Goal: Navigation & Orientation: Find specific page/section

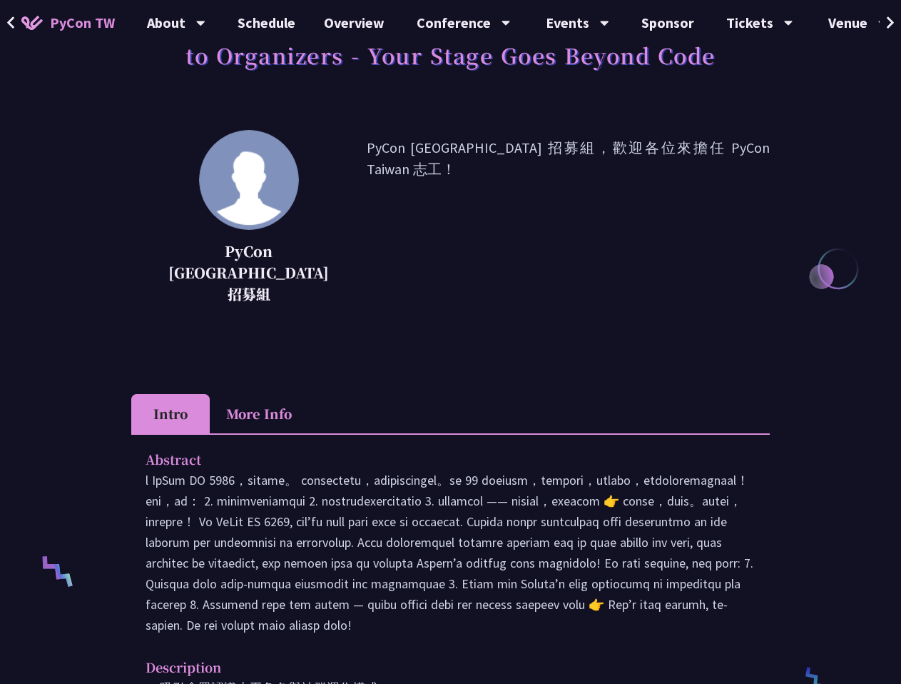
scroll to position [285, 0]
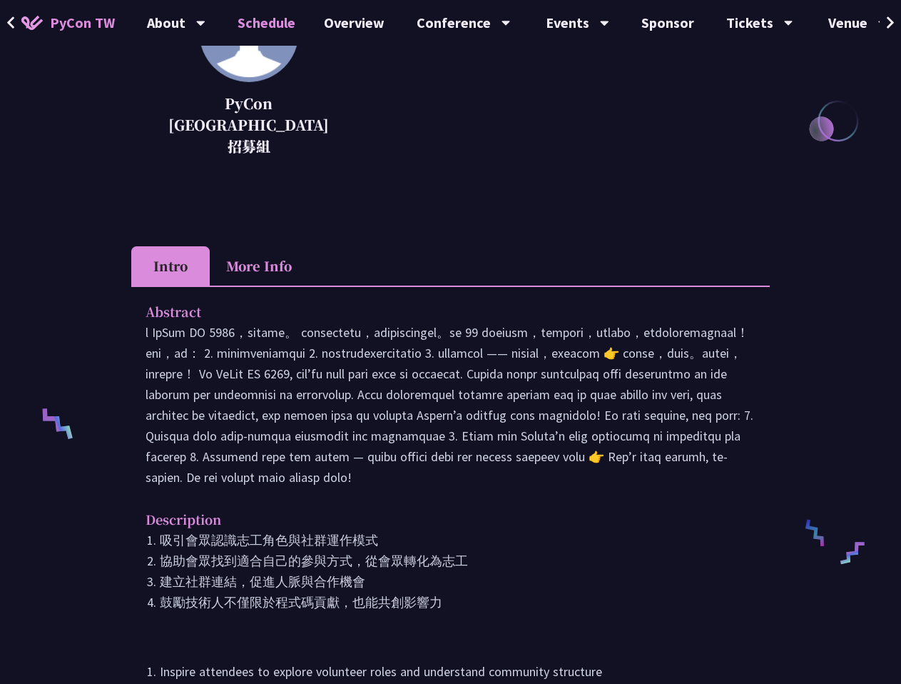
click at [268, 21] on link "Schedule" at bounding box center [266, 23] width 86 height 46
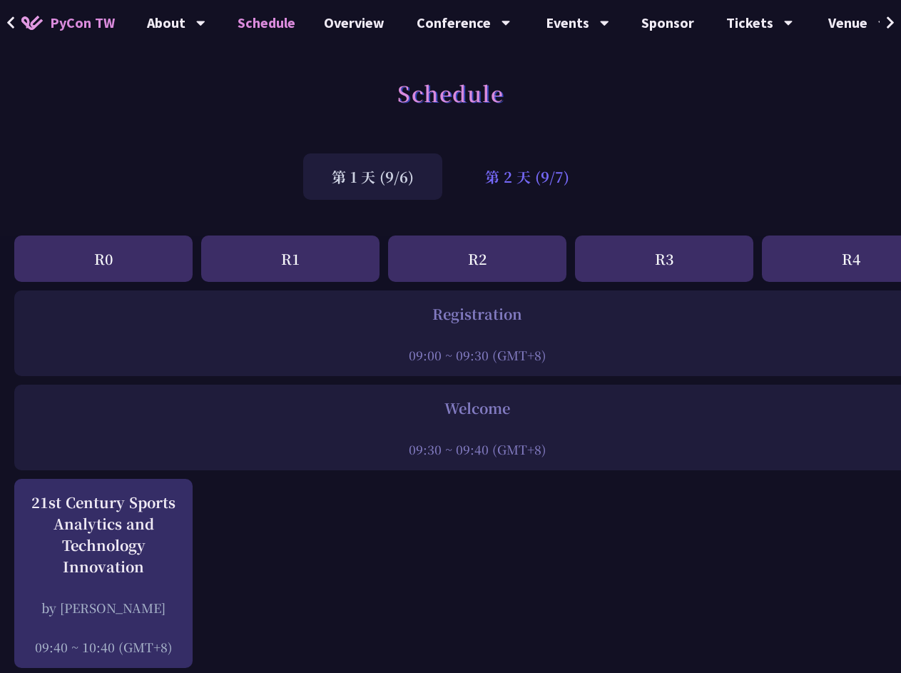
click at [522, 184] on div "第 2 天 (9/7)" at bounding box center [527, 176] width 141 height 46
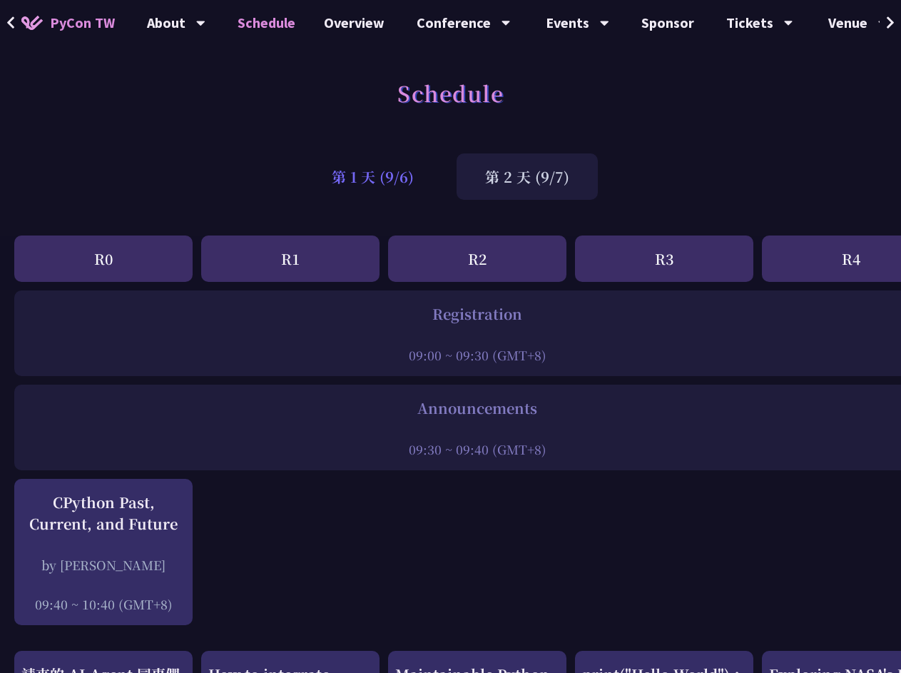
click at [356, 178] on div "第 1 天 (9/6)" at bounding box center [372, 176] width 139 height 46
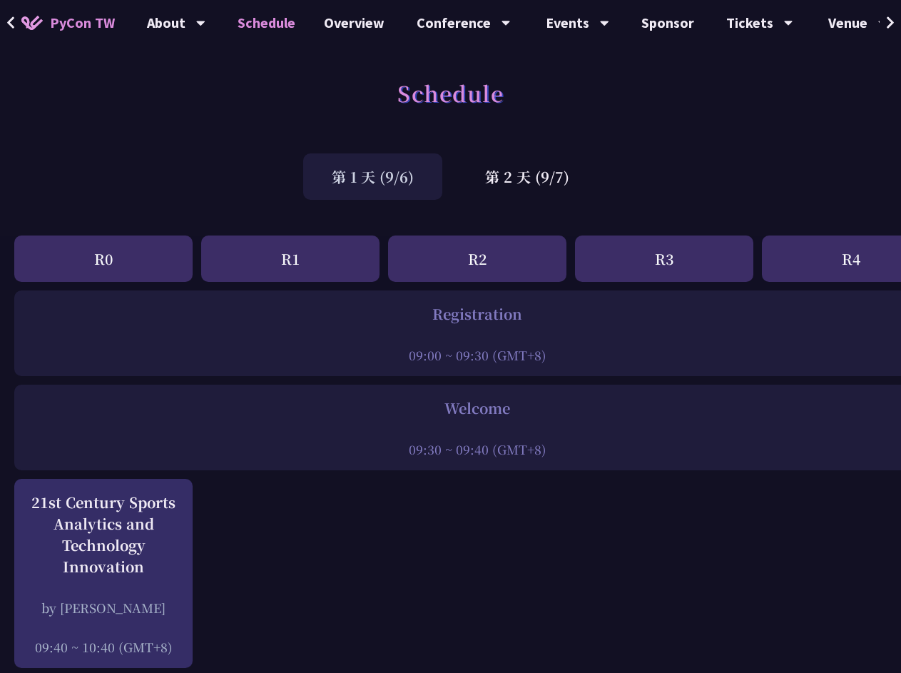
drag, startPoint x: 431, startPoint y: 405, endPoint x: 508, endPoint y: 410, distance: 77.2
click at [508, 410] on div "Welcome" at bounding box center [477, 408] width 912 height 21
copy div "Welcome"
click at [575, 172] on div "第 2 天 (9/7)" at bounding box center [527, 176] width 141 height 46
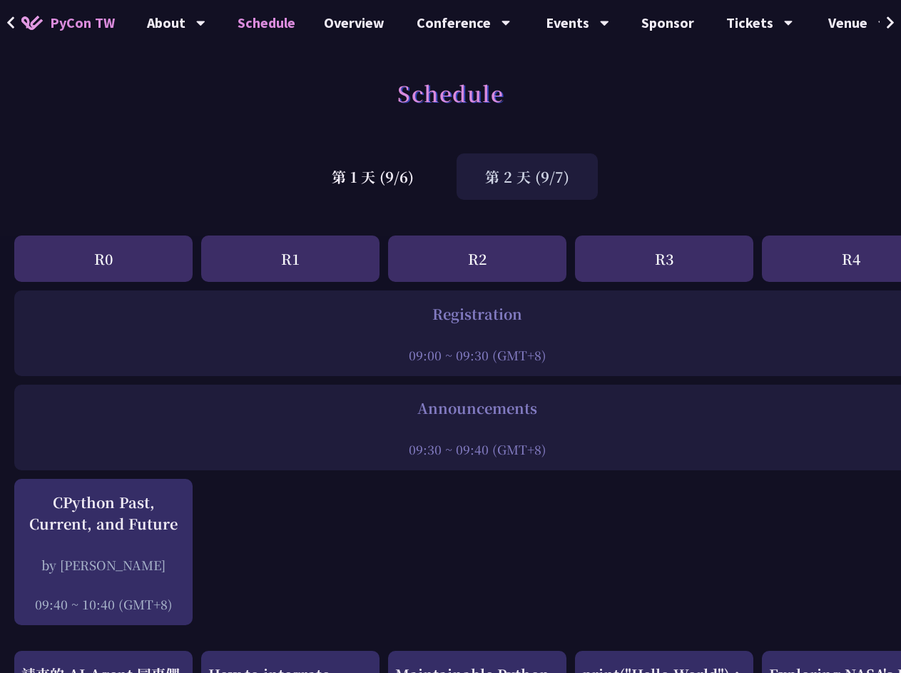
copy div "Announcements"
drag, startPoint x: 419, startPoint y: 408, endPoint x: 536, endPoint y: 408, distance: 117.0
click at [536, 408] on div "Announcements" at bounding box center [477, 408] width 912 height 21
click at [399, 185] on div "第 1 天 (9/6)" at bounding box center [372, 176] width 139 height 46
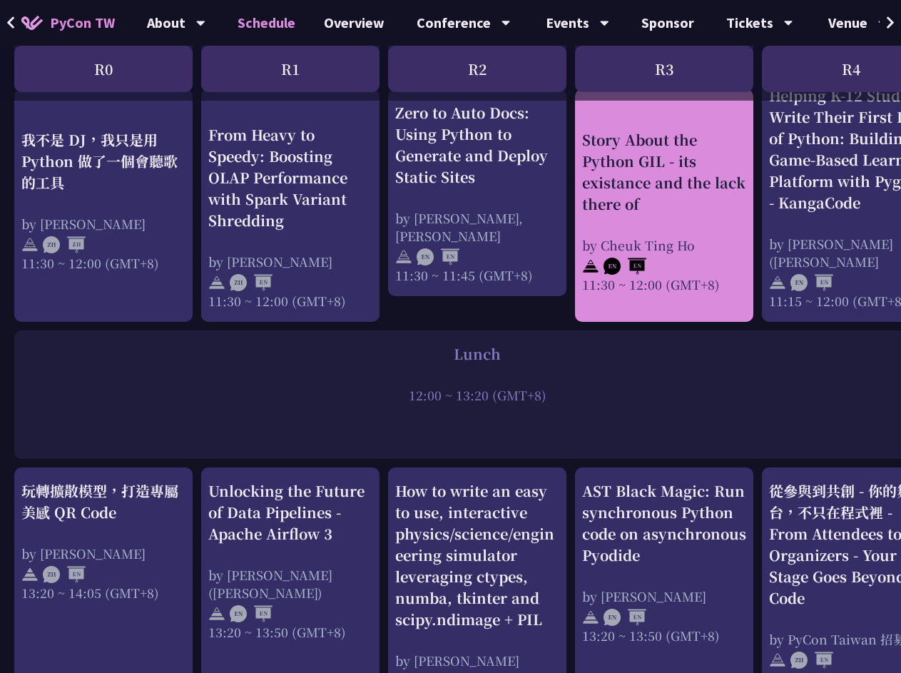
scroll to position [856, 0]
